Goal: Task Accomplishment & Management: Use online tool/utility

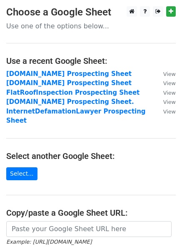
click at [33, 91] on strong "FlatRoofInspection Prospecting Sheet" at bounding box center [72, 93] width 133 height 8
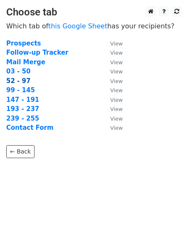
click at [13, 80] on strong "52 - 97" at bounding box center [18, 81] width 24 height 8
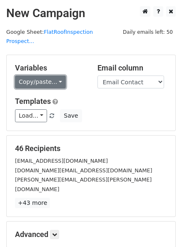
click at [35, 75] on link "Copy/paste..." at bounding box center [40, 81] width 51 height 13
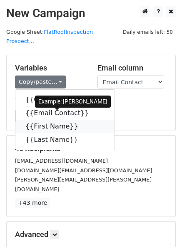
click at [42, 120] on link "{{First Name}}" at bounding box center [64, 126] width 99 height 13
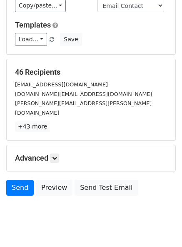
scroll to position [77, 0]
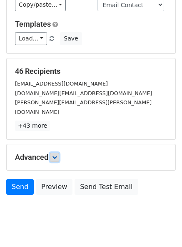
click at [53, 153] on link at bounding box center [54, 157] width 9 height 9
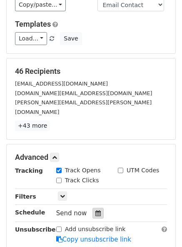
click at [95, 210] on icon at bounding box center [97, 213] width 5 height 6
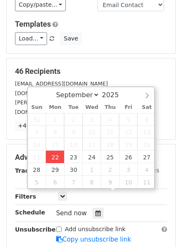
type input "2025-09-22 15:59"
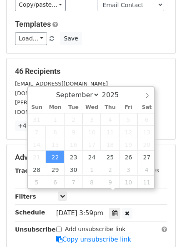
type input "03"
type input "59"
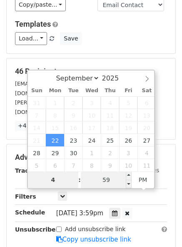
type input "4"
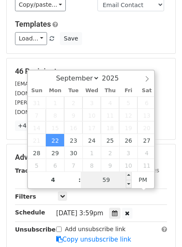
type input "2025-09-22 16:59"
type input "04"
click at [103, 182] on input "59" at bounding box center [106, 179] width 51 height 17
click at [105, 181] on input "99" at bounding box center [106, 179] width 51 height 17
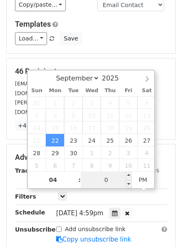
type input "00"
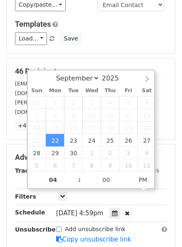
type input "2025-09-22 16:00"
click at [137, 58] on div "46 Recipients marketing@kpostcompany.com keith.post@kpostcompany.com scott.bred…" at bounding box center [91, 98] width 169 height 81
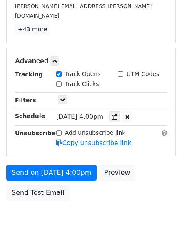
scroll to position [179, 0]
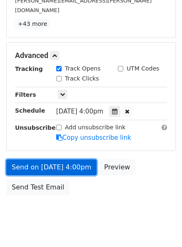
click at [66, 159] on link "Send on Sep 22 at 4:00pm" at bounding box center [51, 167] width 90 height 16
click at [35, 159] on link "Send on Sep 22 at 4:00pm" at bounding box center [51, 167] width 90 height 16
